Goal: Find specific page/section: Find specific page/section

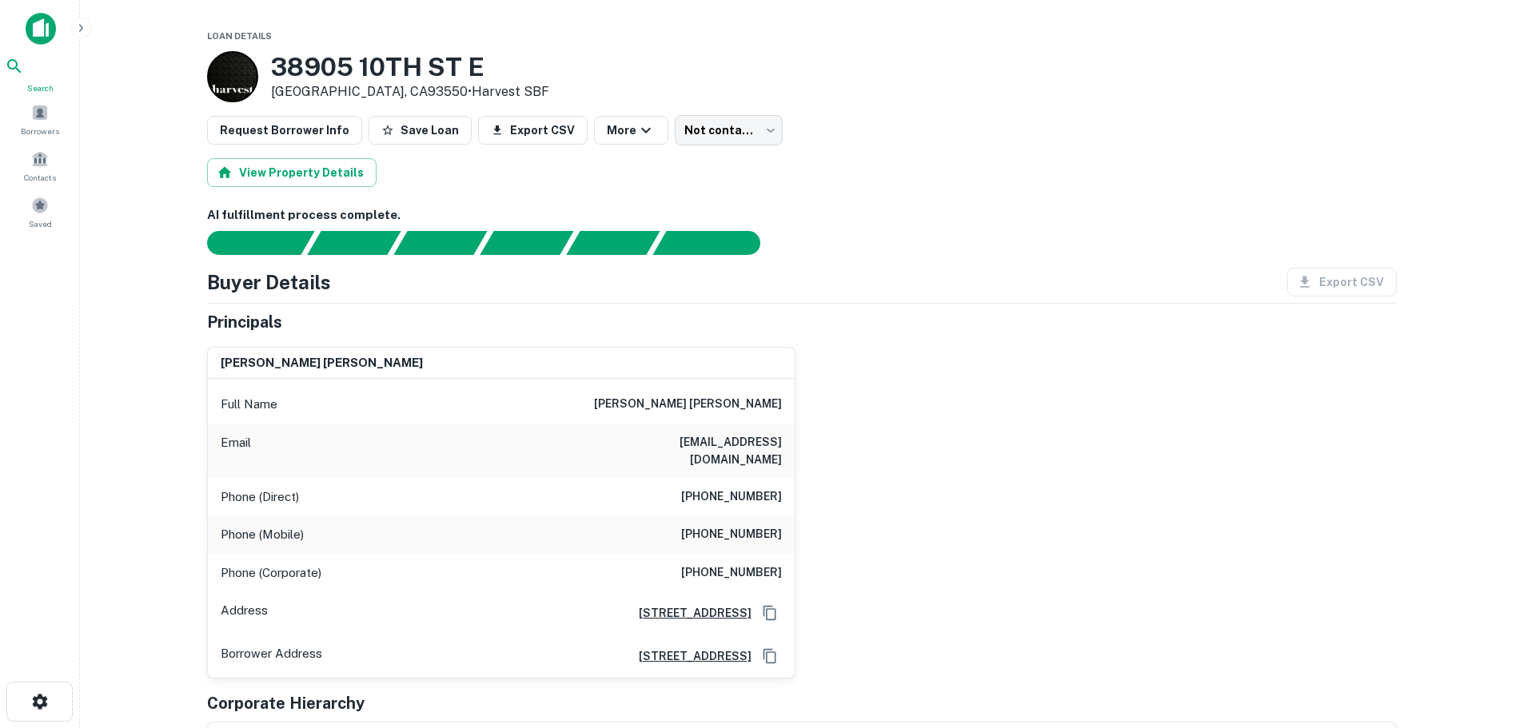
click at [24, 76] on icon at bounding box center [14, 66] width 19 height 19
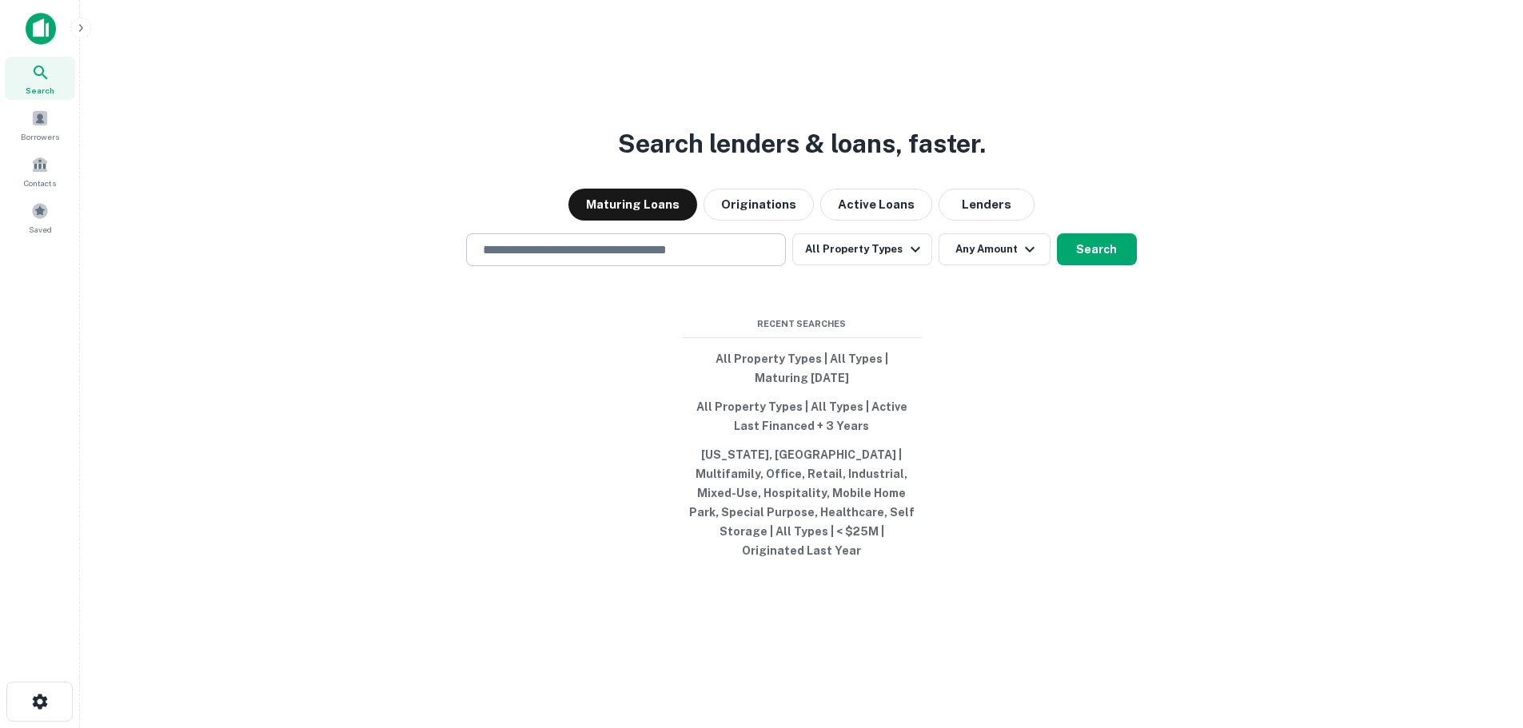
click at [517, 257] on input "text" at bounding box center [625, 250] width 305 height 18
type input "**********"
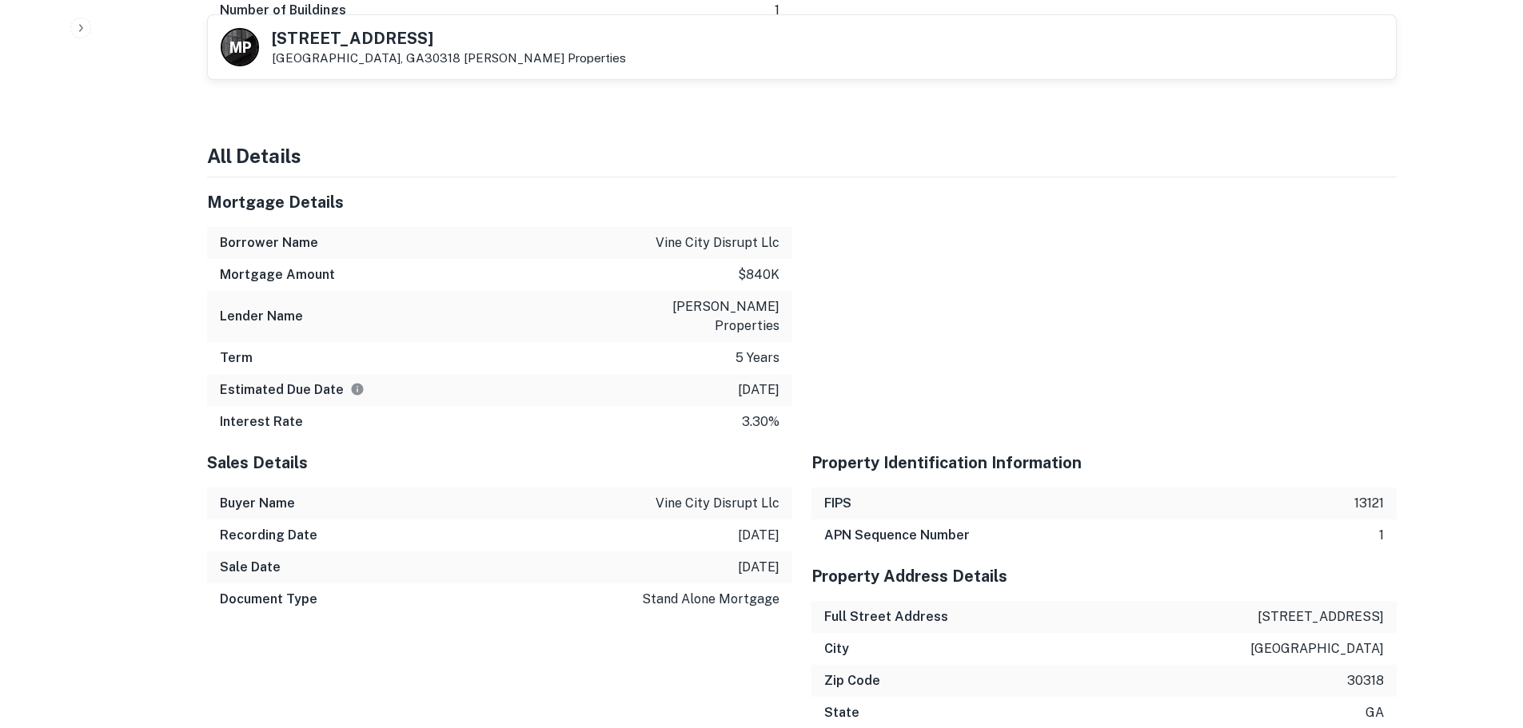
scroll to position [1759, 0]
